Goal: Information Seeking & Learning: Learn about a topic

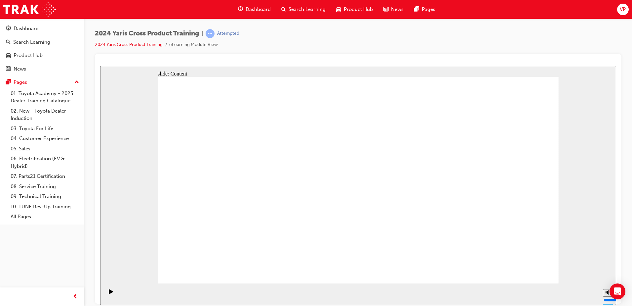
drag, startPoint x: 223, startPoint y: 175, endPoint x: 298, endPoint y: 184, distance: 75.6
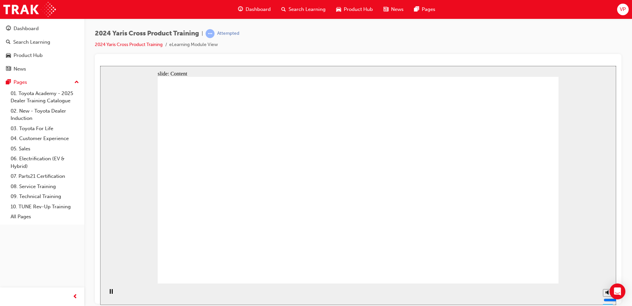
drag, startPoint x: 229, startPoint y: 178, endPoint x: 256, endPoint y: 176, distance: 26.9
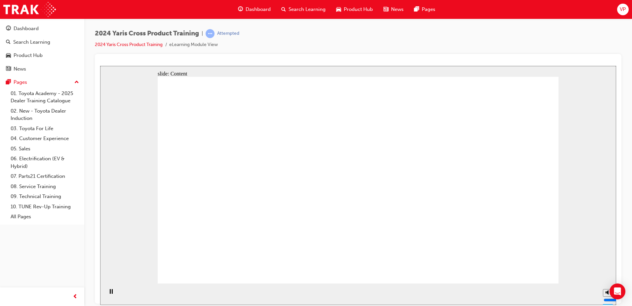
drag, startPoint x: 288, startPoint y: 209, endPoint x: 342, endPoint y: 179, distance: 61.3
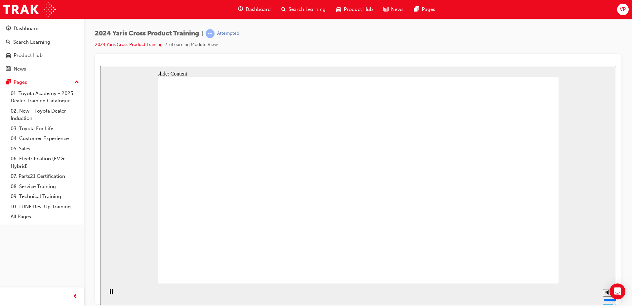
drag, startPoint x: 519, startPoint y: 263, endPoint x: 524, endPoint y: 268, distance: 6.5
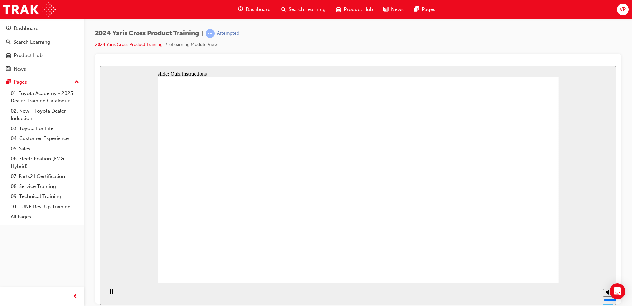
radio input "true"
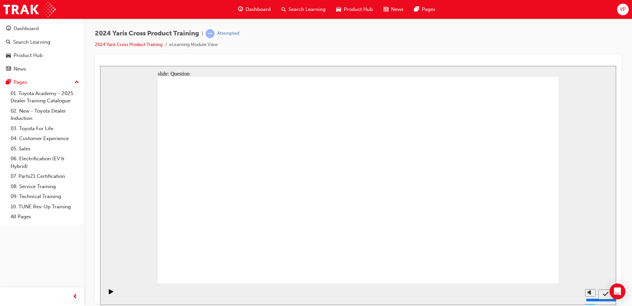
radio input "true"
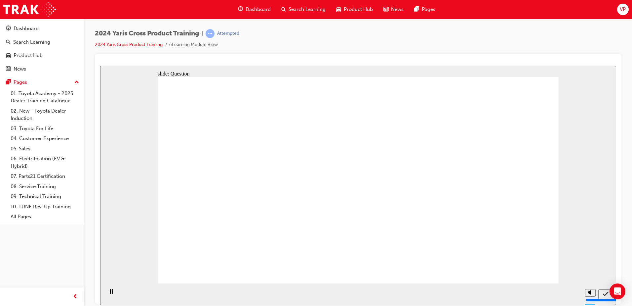
checkbox input "true"
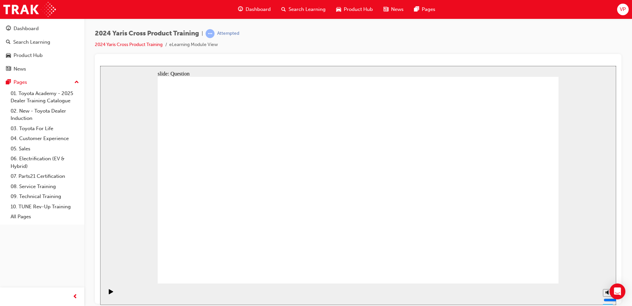
radio input "true"
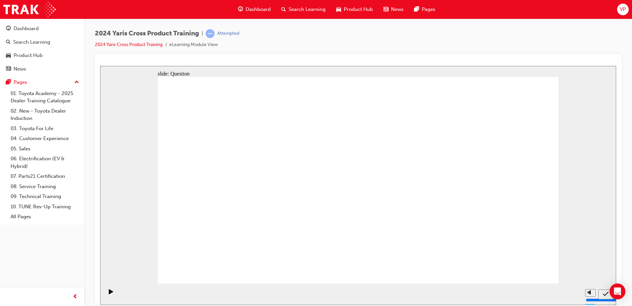
drag, startPoint x: 231, startPoint y: 251, endPoint x: 328, endPoint y: 190, distance: 114.3
drag, startPoint x: 391, startPoint y: 162, endPoint x: 237, endPoint y: 230, distance: 168.2
drag, startPoint x: 456, startPoint y: 165, endPoint x: 293, endPoint y: 235, distance: 178.1
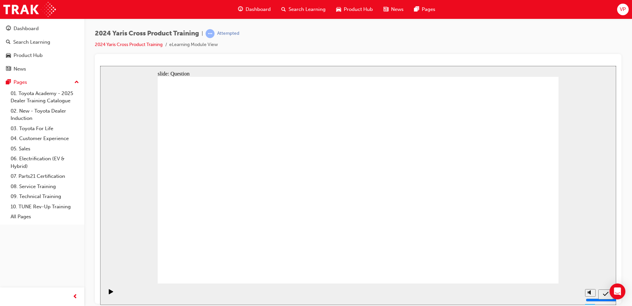
drag, startPoint x: 218, startPoint y: 166, endPoint x: 373, endPoint y: 234, distance: 168.9
drag, startPoint x: 310, startPoint y: 167, endPoint x: 478, endPoint y: 254, distance: 189.1
